Goal: Task Accomplishment & Management: Use online tool/utility

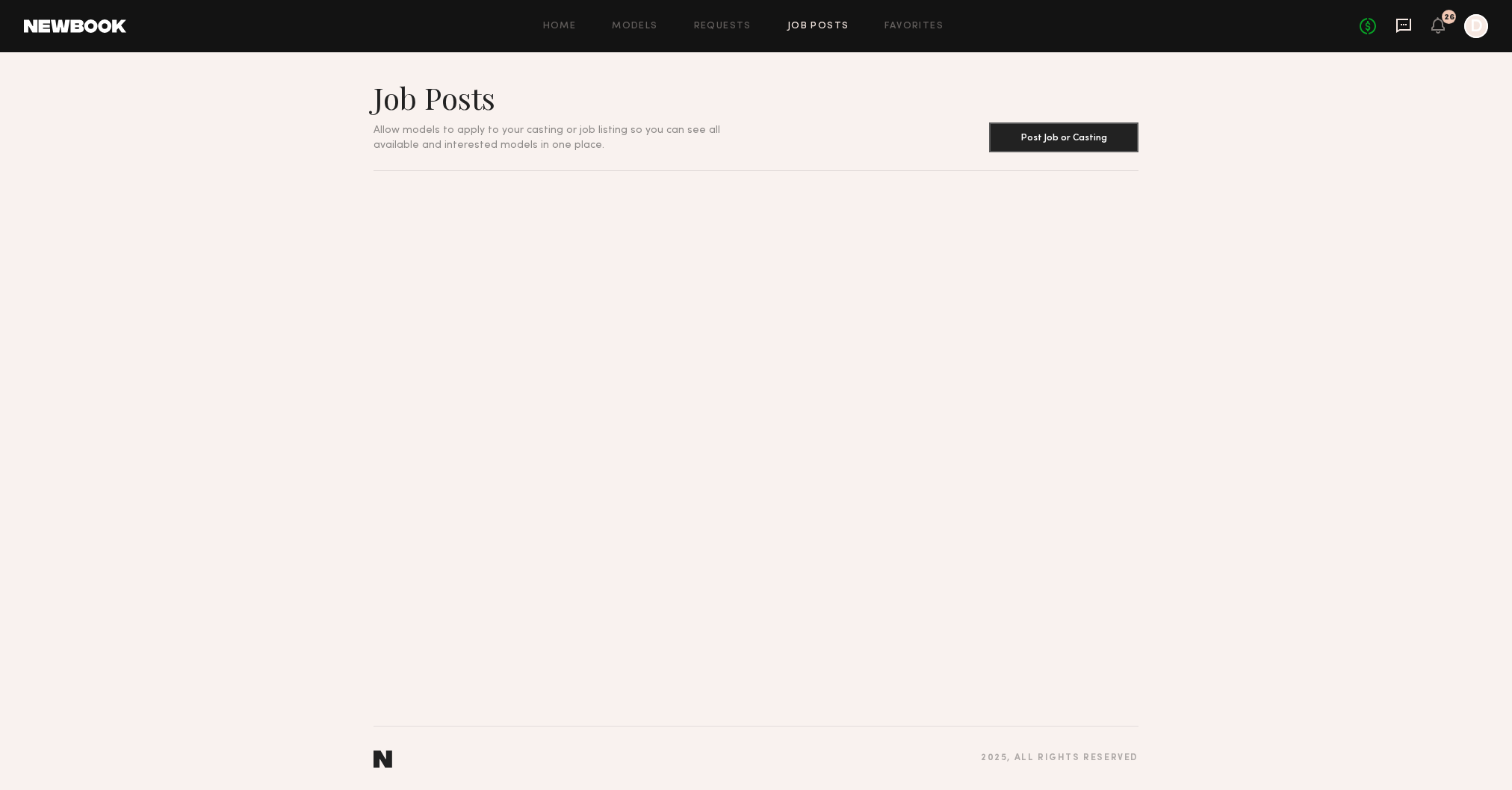
click at [1407, 22] on icon at bounding box center [1403, 25] width 16 height 16
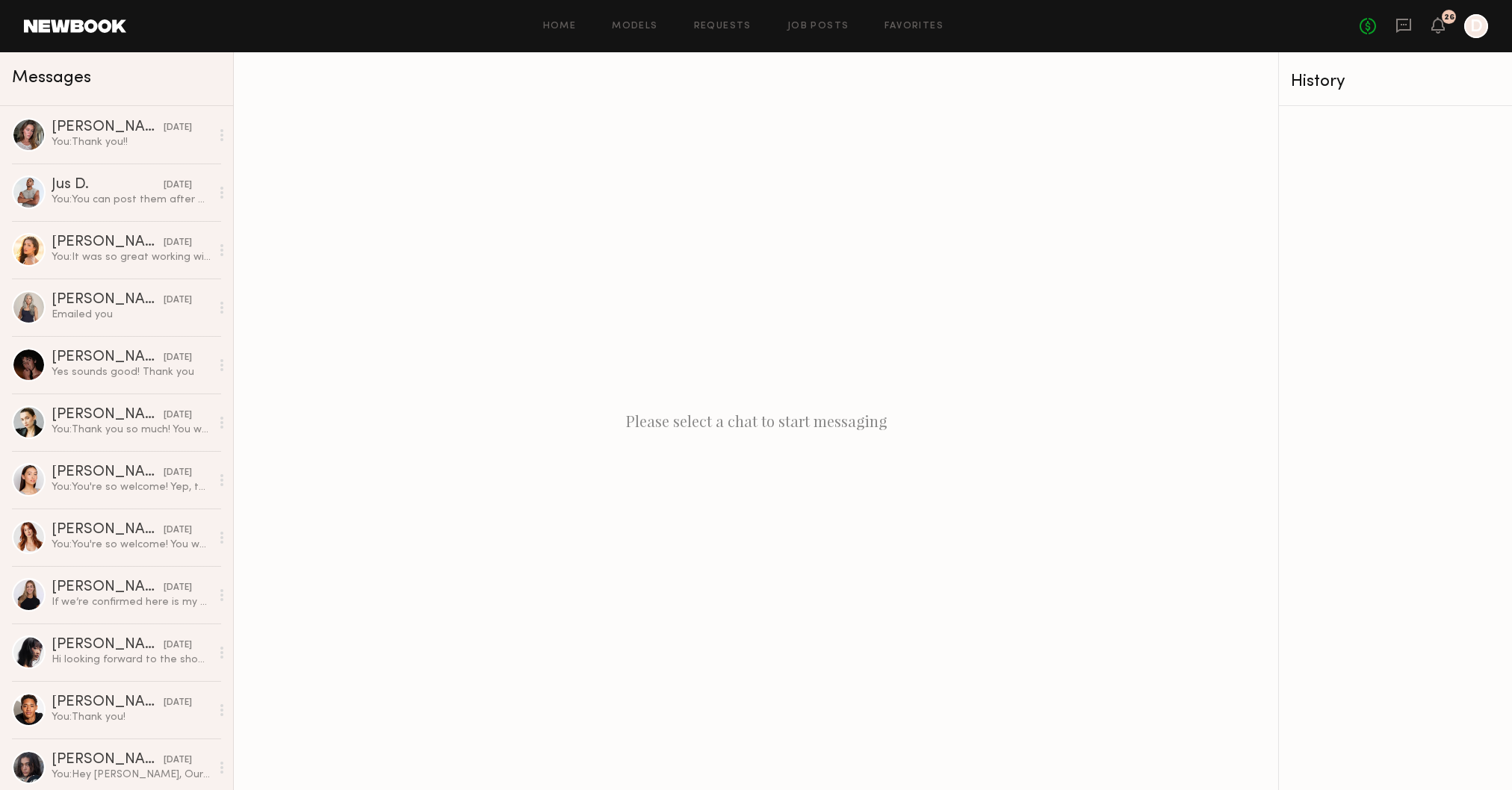
drag, startPoint x: 343, startPoint y: 179, endPoint x: 372, endPoint y: 149, distance: 41.7
click at [343, 179] on div "Please select a chat to start messaging" at bounding box center [756, 421] width 1044 height 738
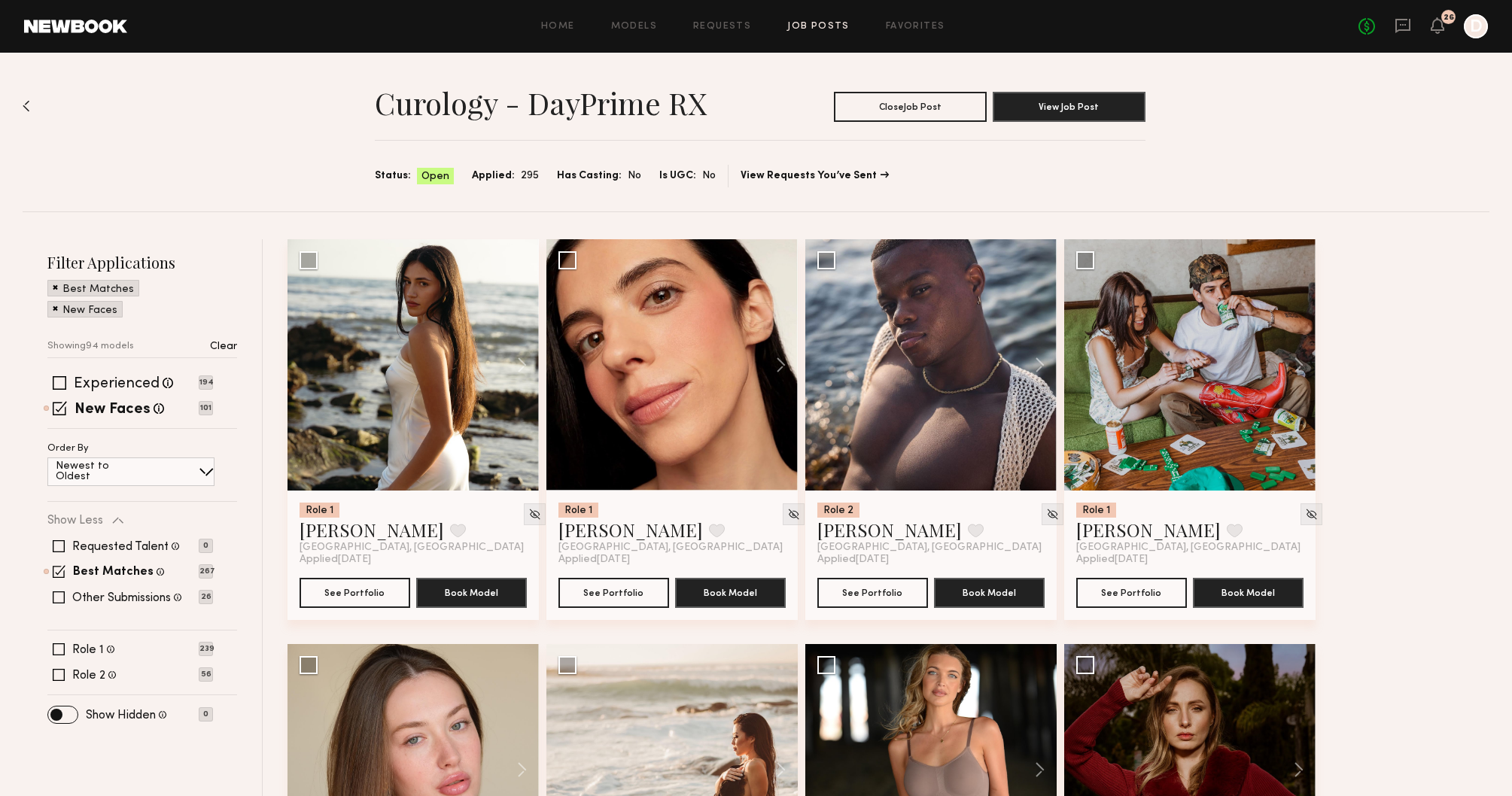
scroll to position [207, 0]
